Goal: Check status: Check status

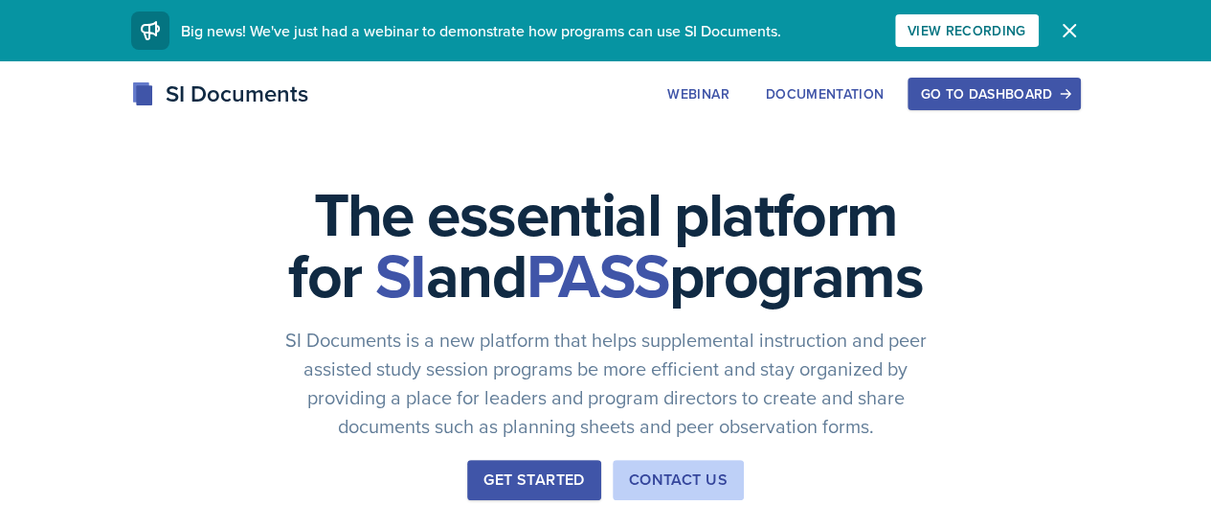
click at [1068, 89] on div "Go to Dashboard" at bounding box center [993, 93] width 147 height 15
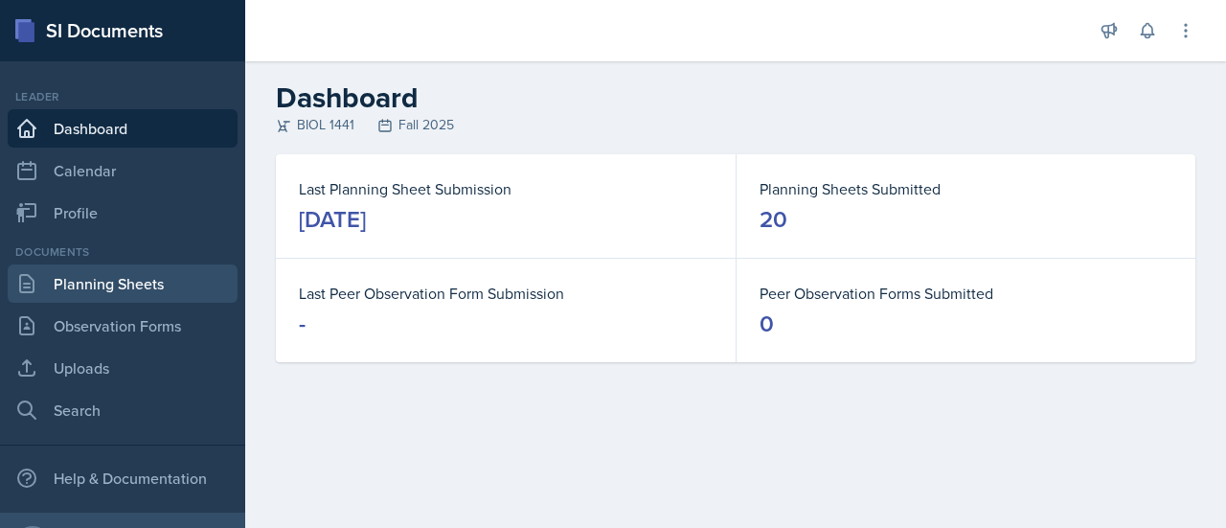
click at [134, 290] on link "Planning Sheets" at bounding box center [123, 283] width 230 height 38
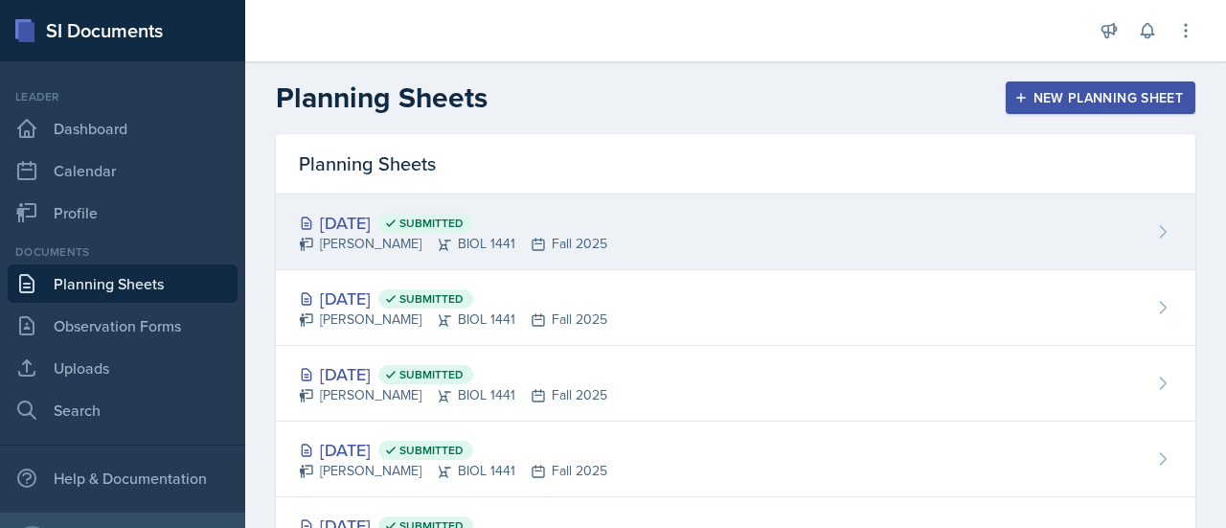
click at [382, 215] on div "[DATE] Submitted" at bounding box center [453, 223] width 308 height 26
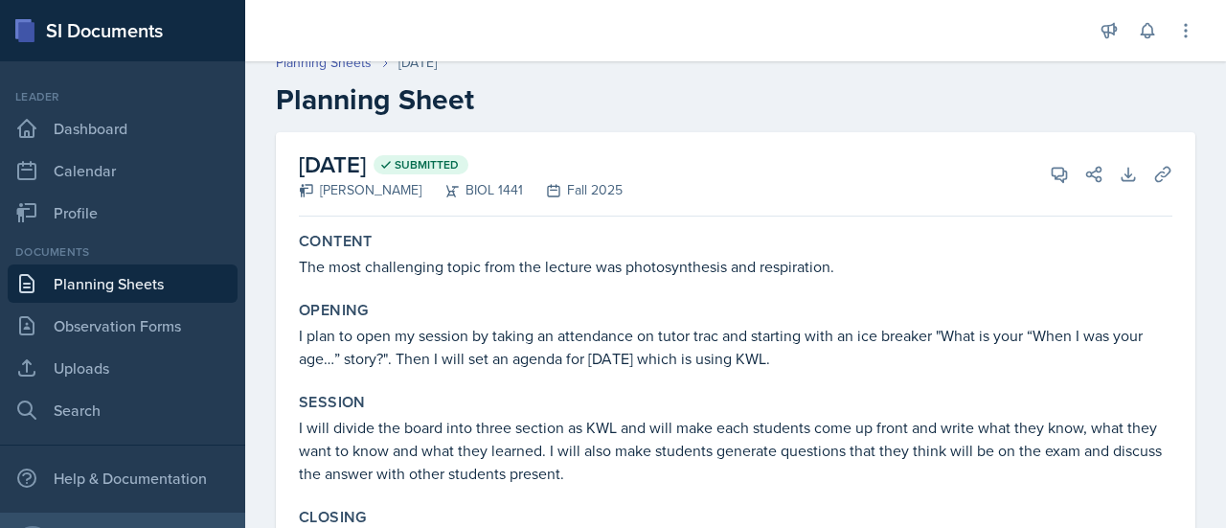
scroll to position [17, 0]
click at [102, 278] on link "Planning Sheets" at bounding box center [123, 283] width 230 height 38
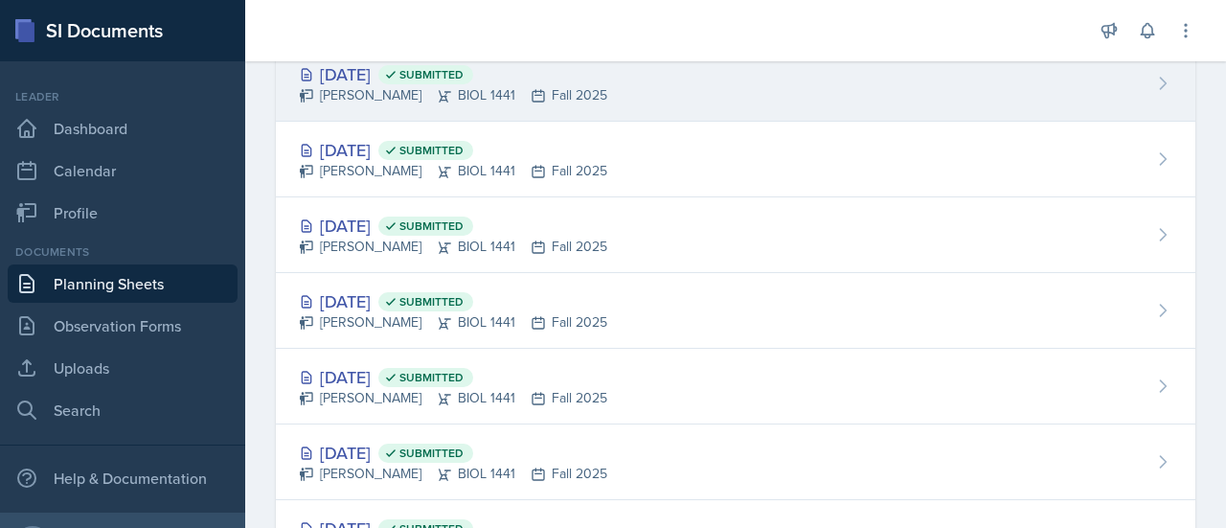
scroll to position [231, 0]
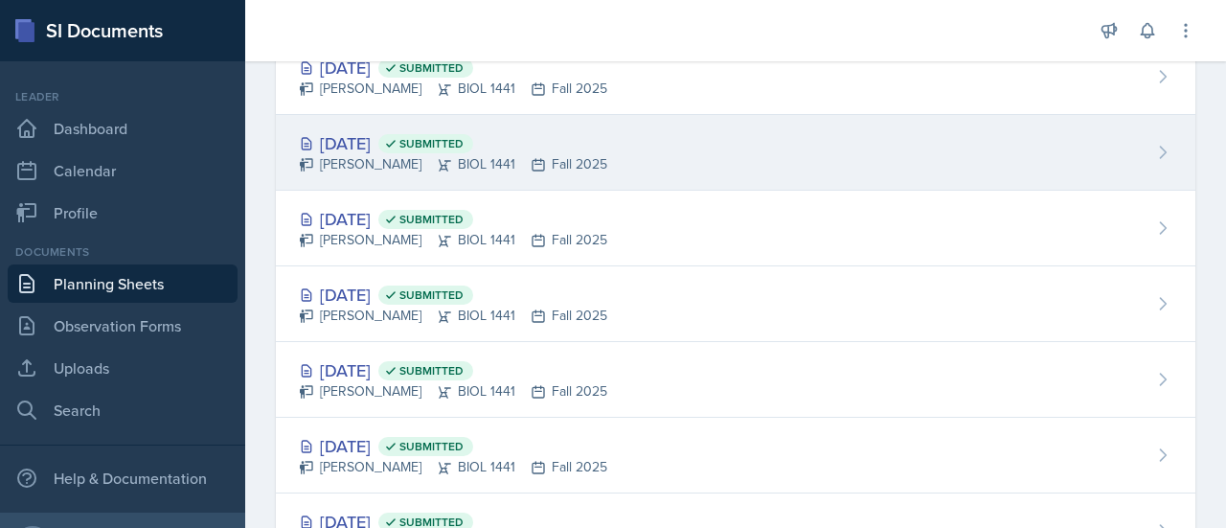
click at [391, 135] on div "[DATE] Submitted" at bounding box center [453, 143] width 308 height 26
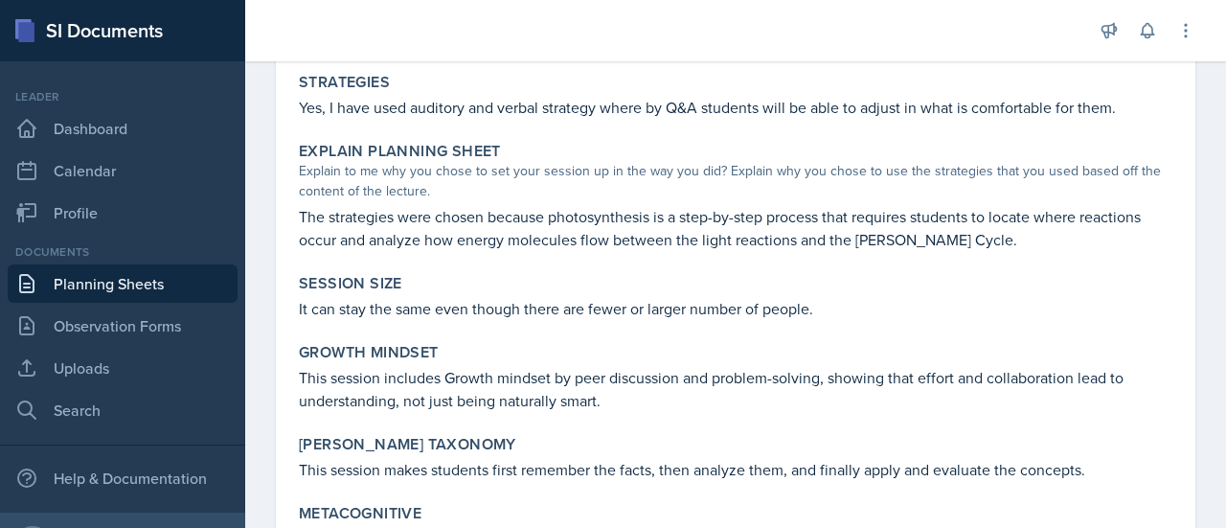
scroll to position [927, 0]
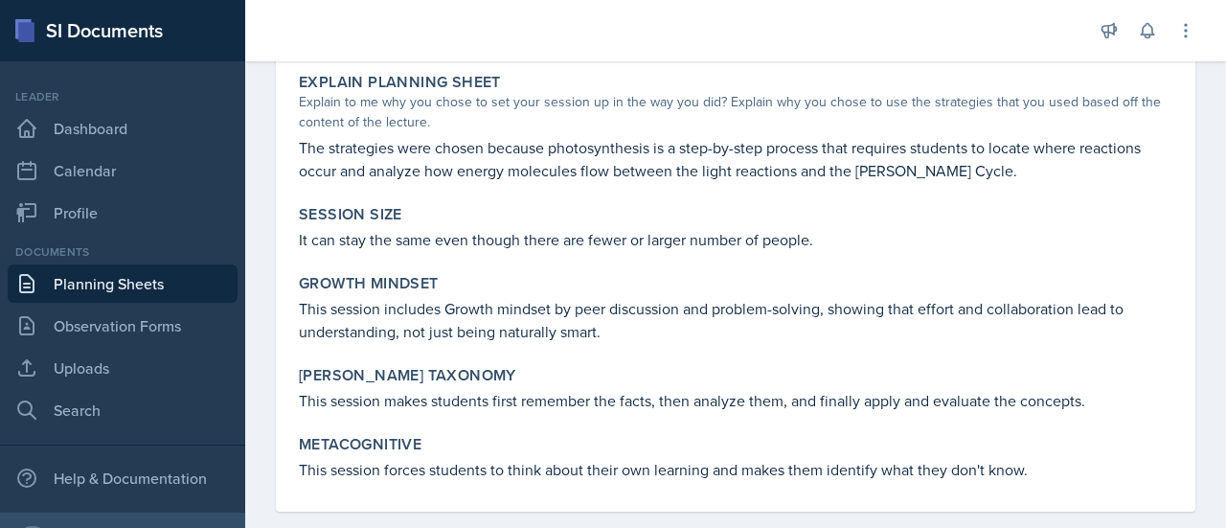
click at [162, 269] on link "Planning Sheets" at bounding box center [123, 283] width 230 height 38
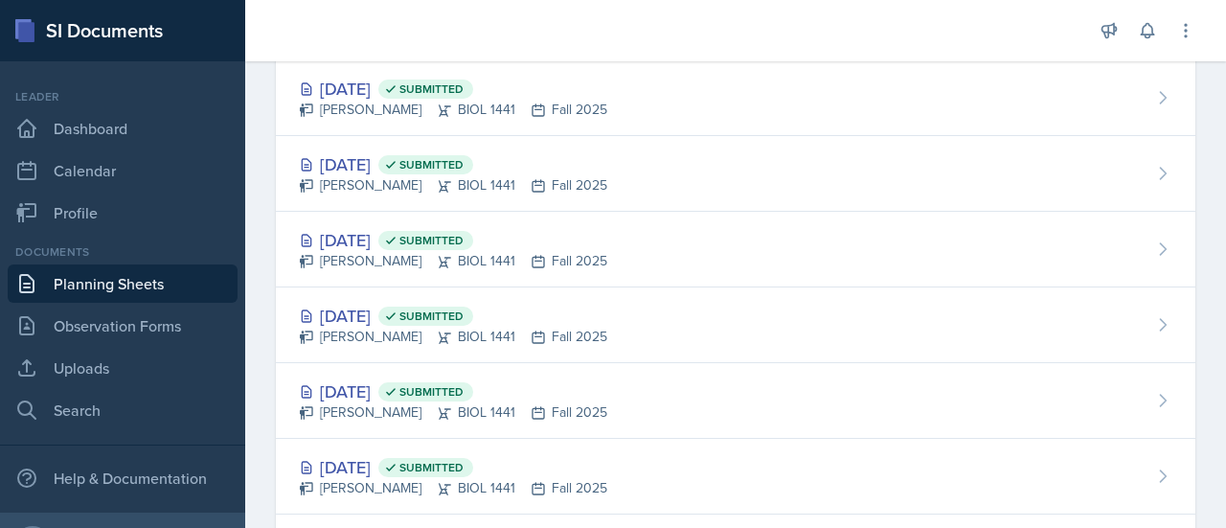
scroll to position [370, 0]
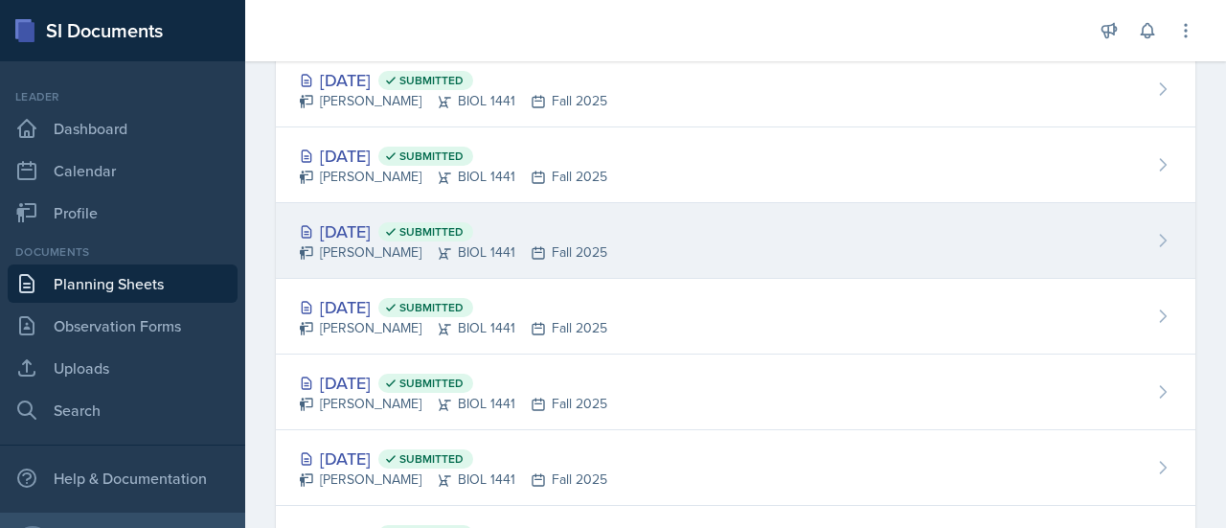
click at [396, 227] on div "[DATE] Submitted" at bounding box center [453, 231] width 308 height 26
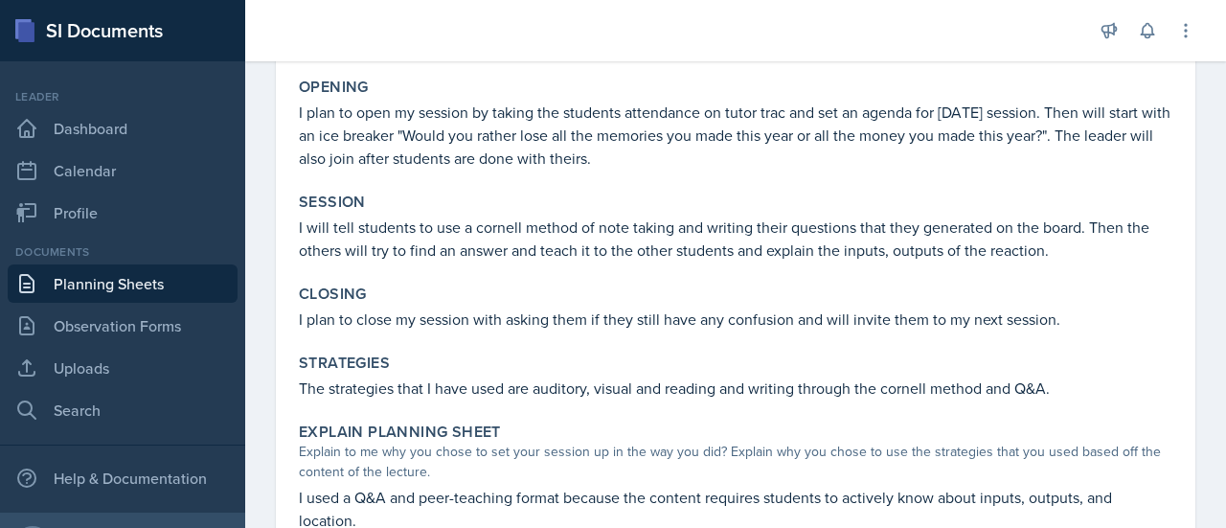
scroll to position [221, 0]
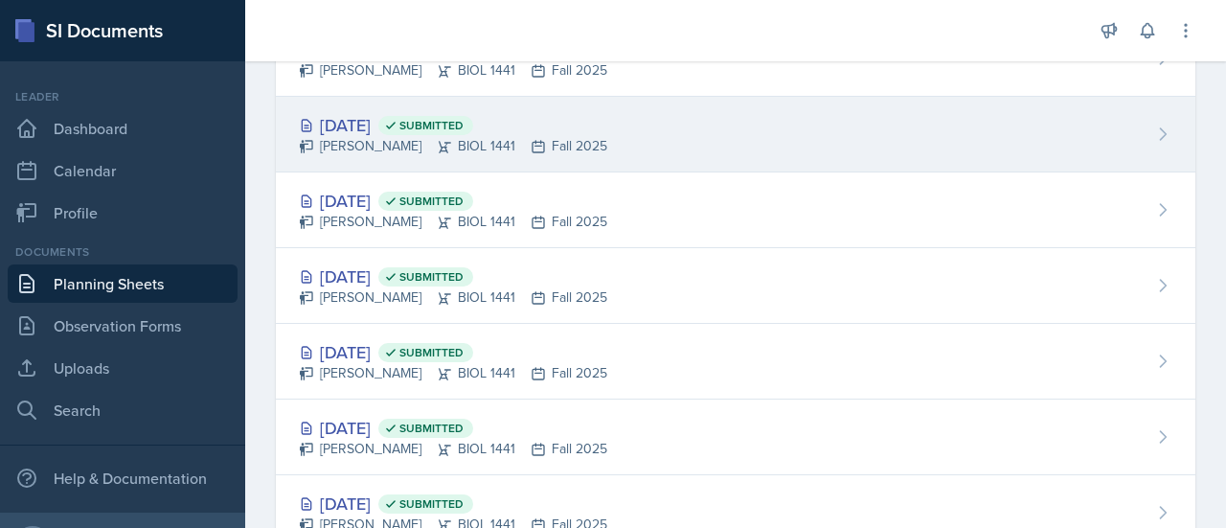
scroll to position [247, 0]
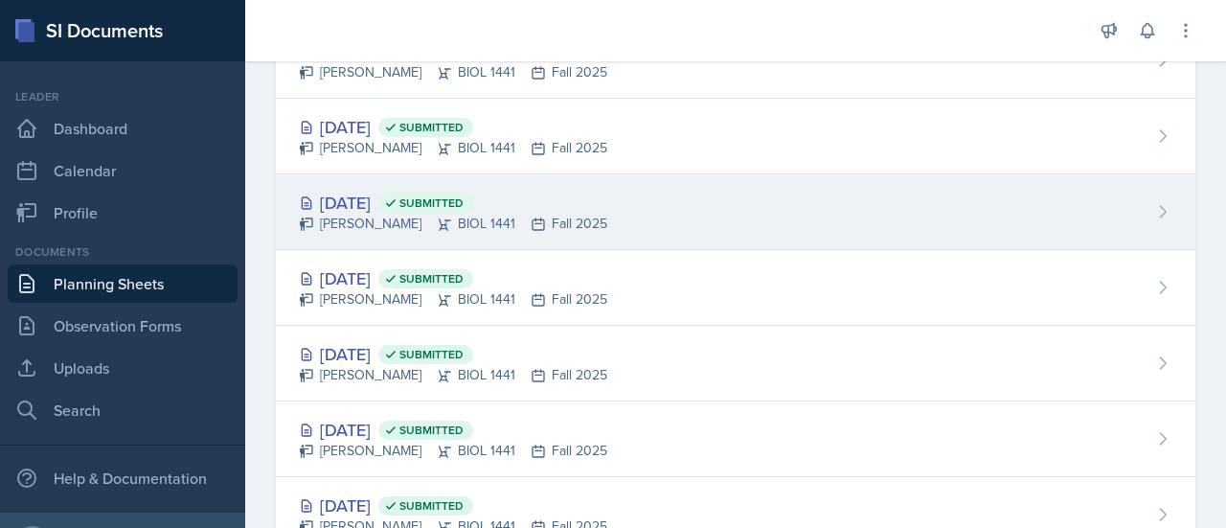
click at [381, 202] on div "[DATE] Submitted" at bounding box center [453, 203] width 308 height 26
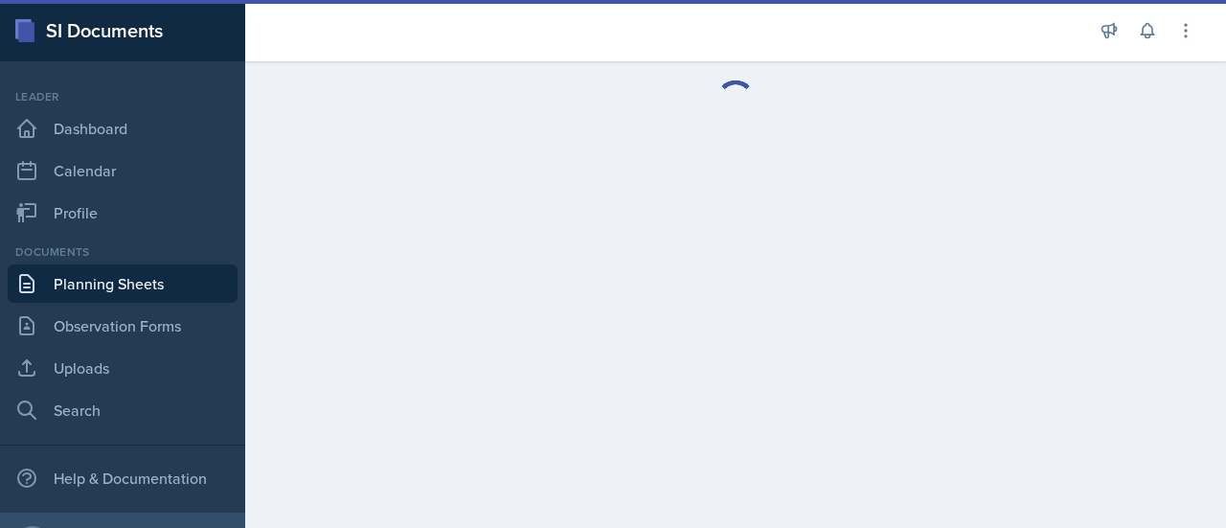
click at [381, 202] on main at bounding box center [735, 294] width 981 height 466
